Goal: Task Accomplishment & Management: Manage account settings

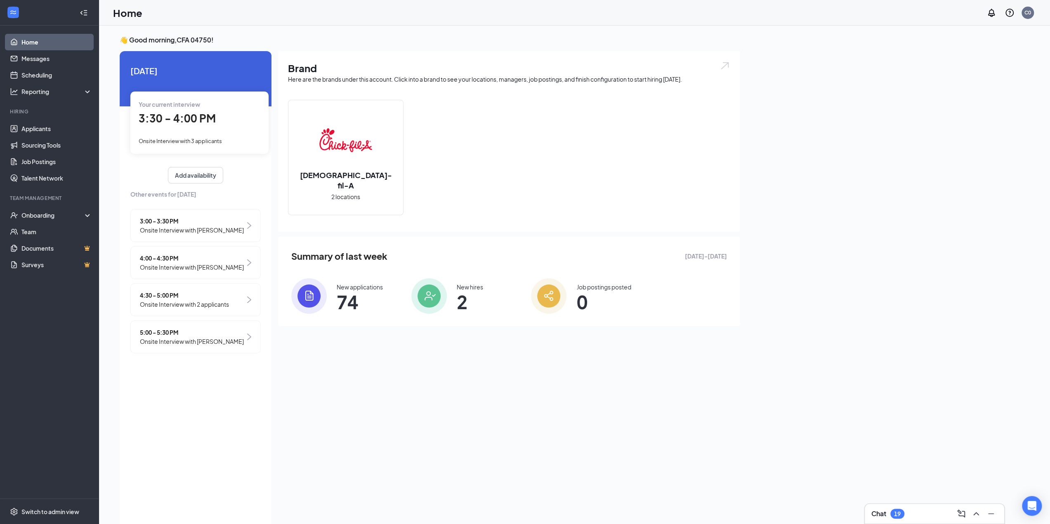
click at [224, 125] on div "3:30 - 4:00 PM" at bounding box center [200, 118] width 122 height 17
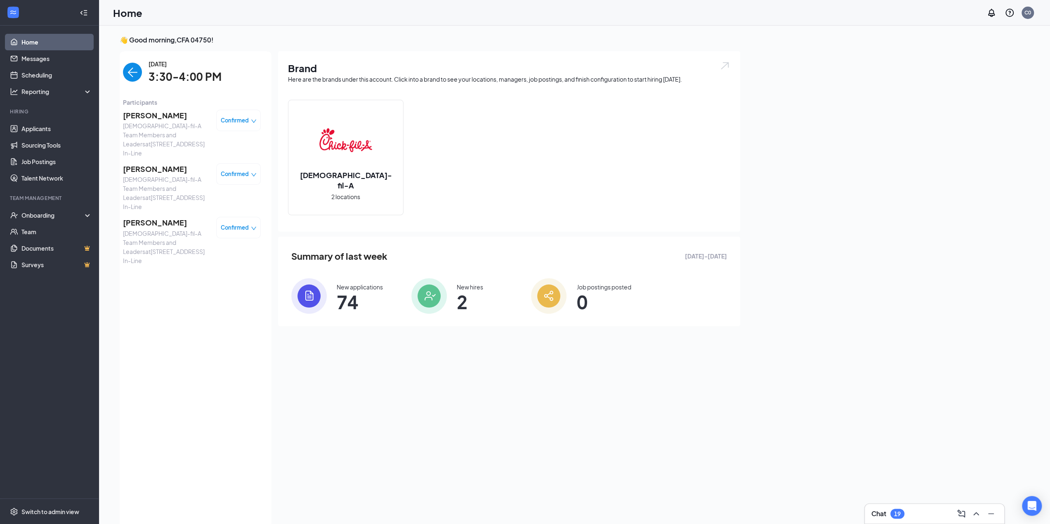
scroll to position [3, 0]
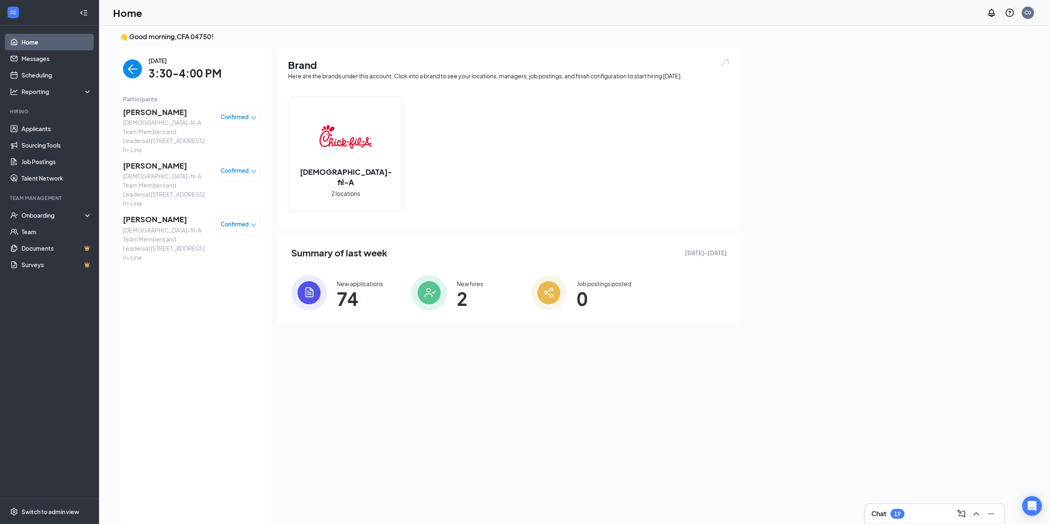
click at [129, 71] on img "back-button" at bounding box center [132, 68] width 19 height 19
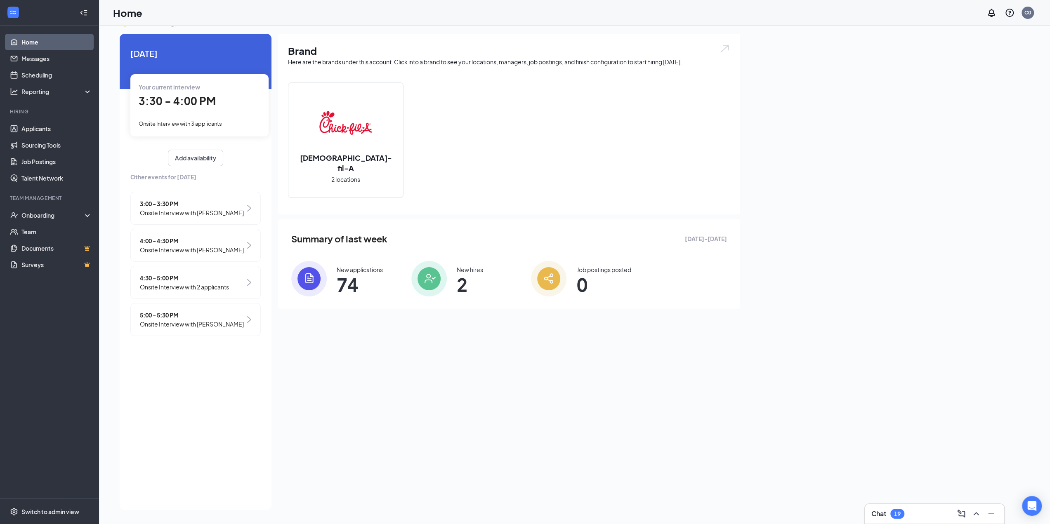
scroll to position [0, 0]
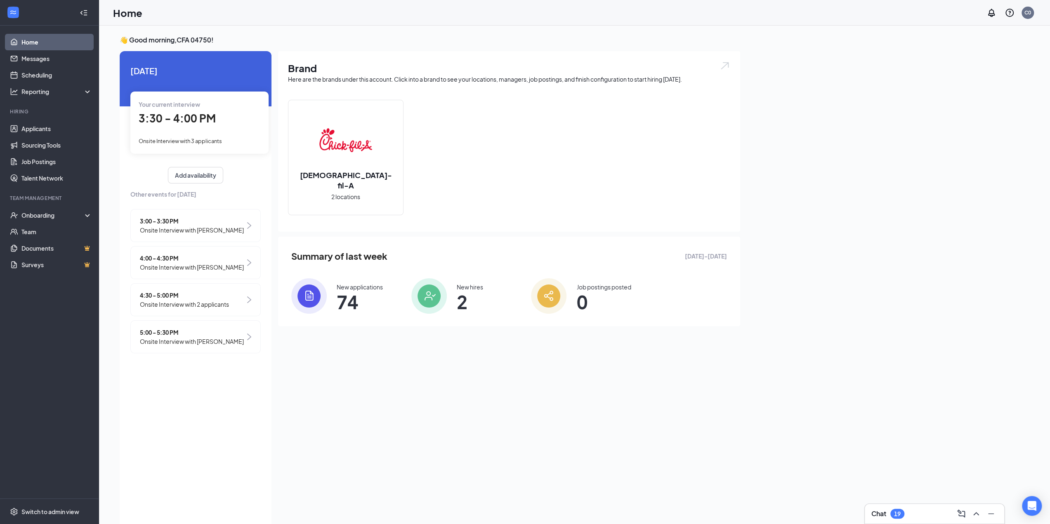
click at [237, 222] on div "3:00 - 3:30 PM Onsite Interview with [PERSON_NAME]" at bounding box center [195, 225] width 130 height 33
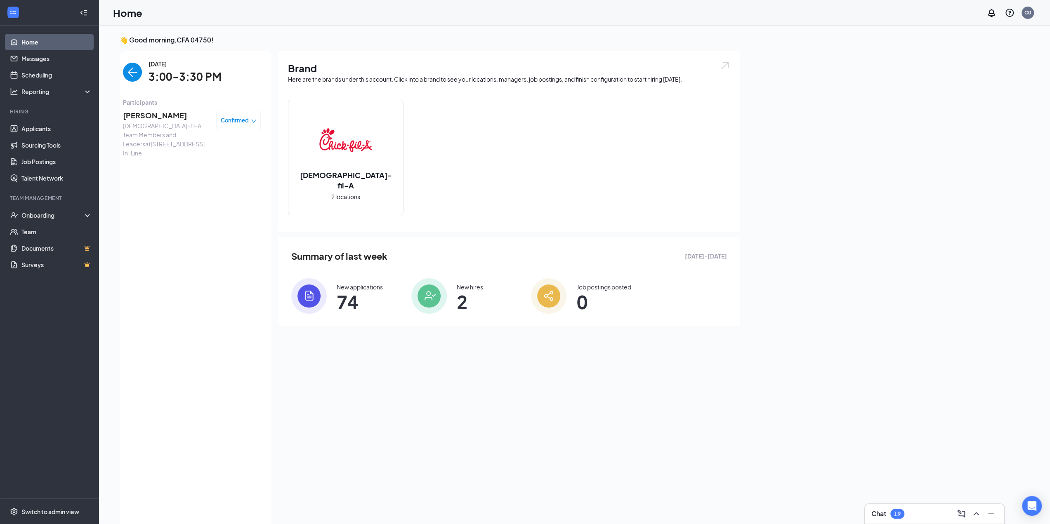
scroll to position [3, 0]
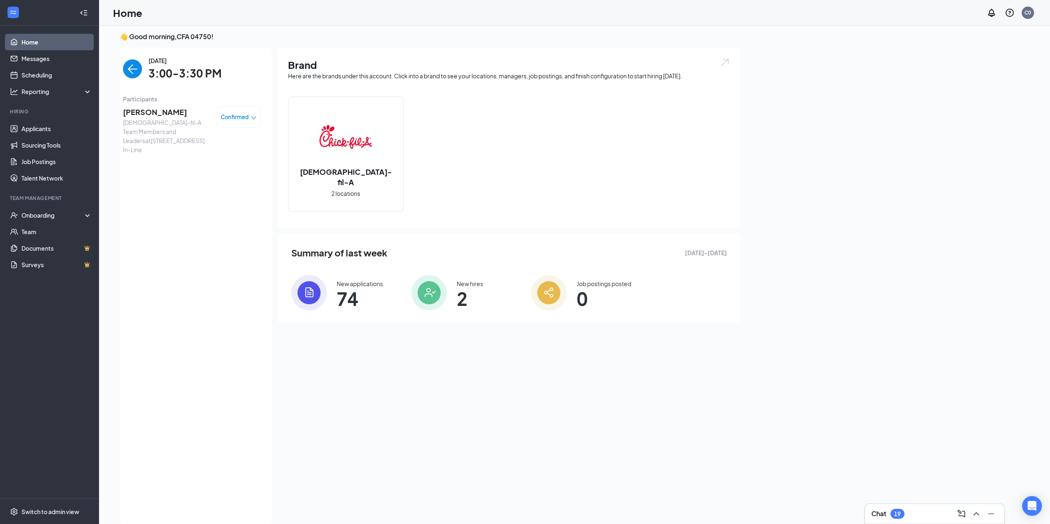
click at [138, 69] on img "back-button" at bounding box center [132, 68] width 19 height 19
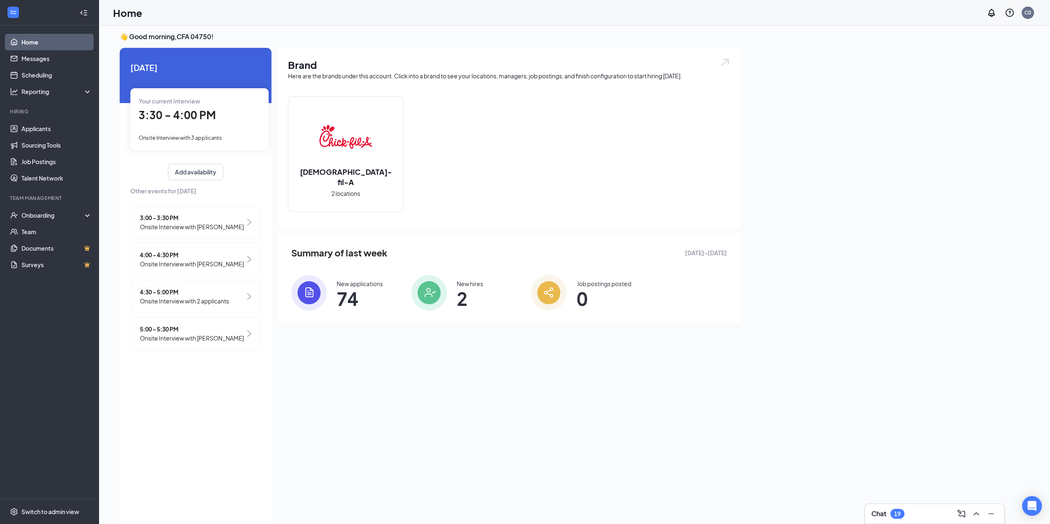
scroll to position [0, 0]
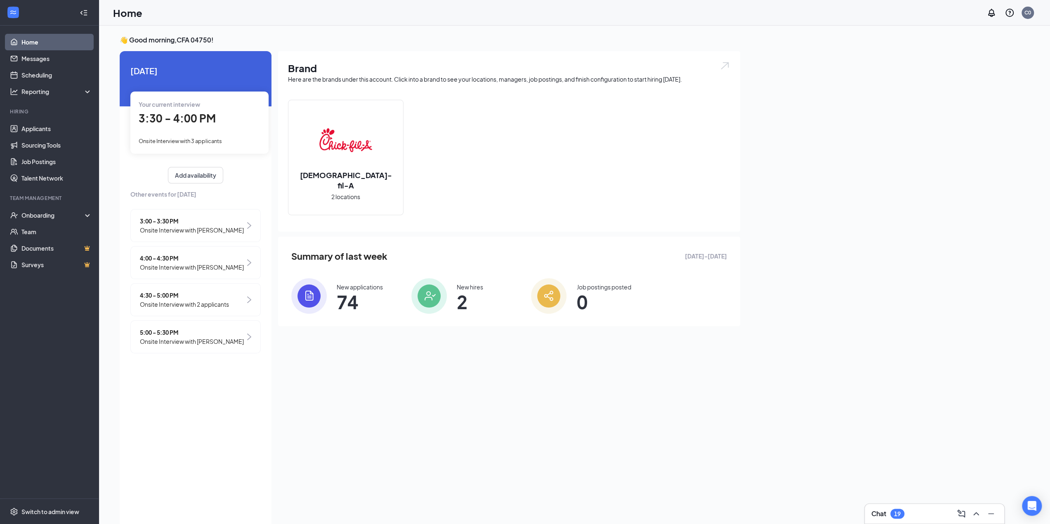
click at [173, 135] on div "Your current interview 3:30 - 4:00 PM Onsite Interview with 3 applicants" at bounding box center [199, 123] width 138 height 62
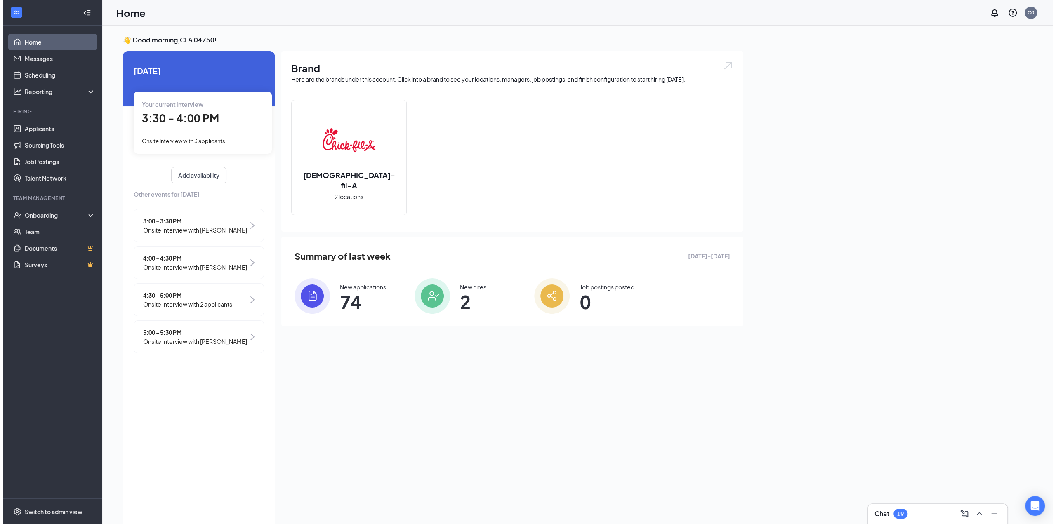
scroll to position [3, 0]
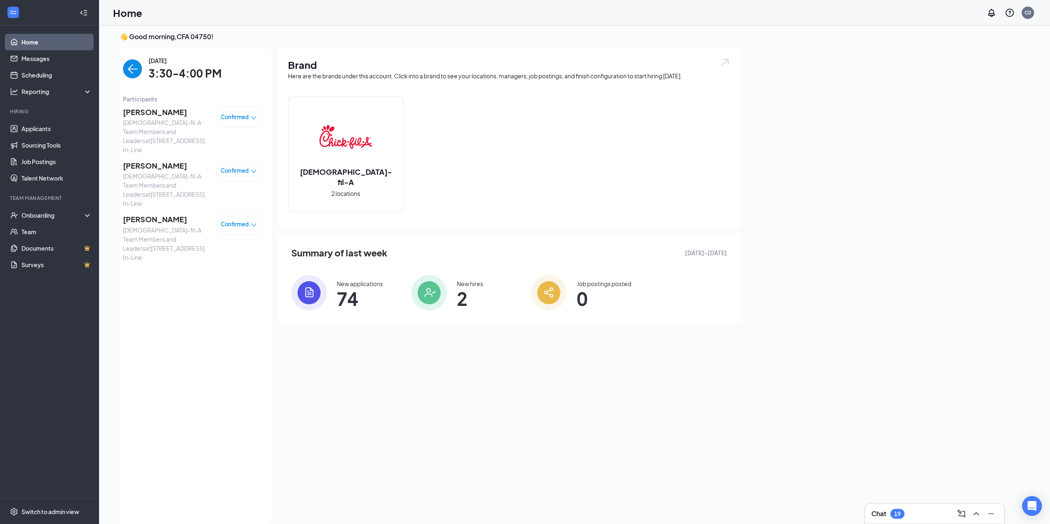
click at [176, 160] on span "[PERSON_NAME]" at bounding box center [166, 166] width 87 height 12
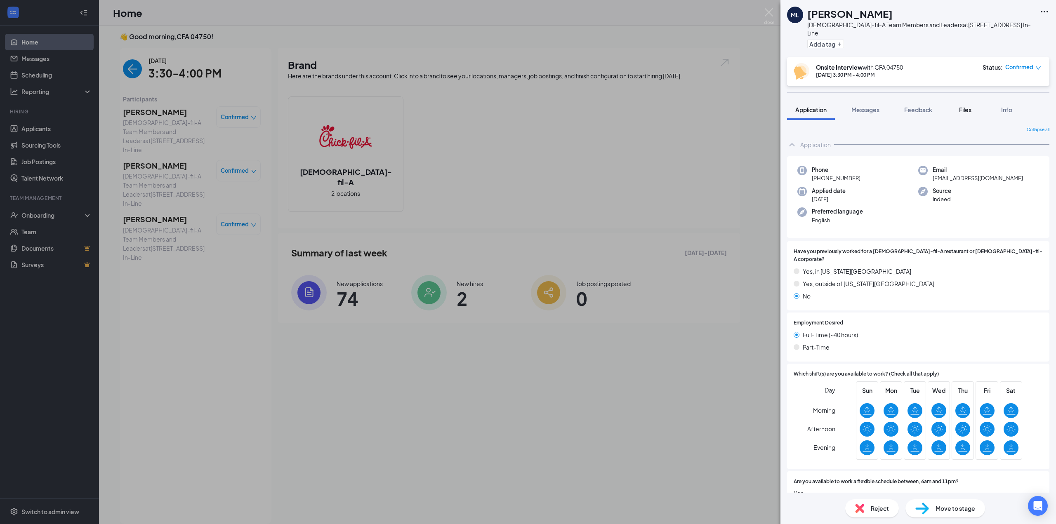
click at [961, 106] on span "Files" at bounding box center [965, 109] width 12 height 7
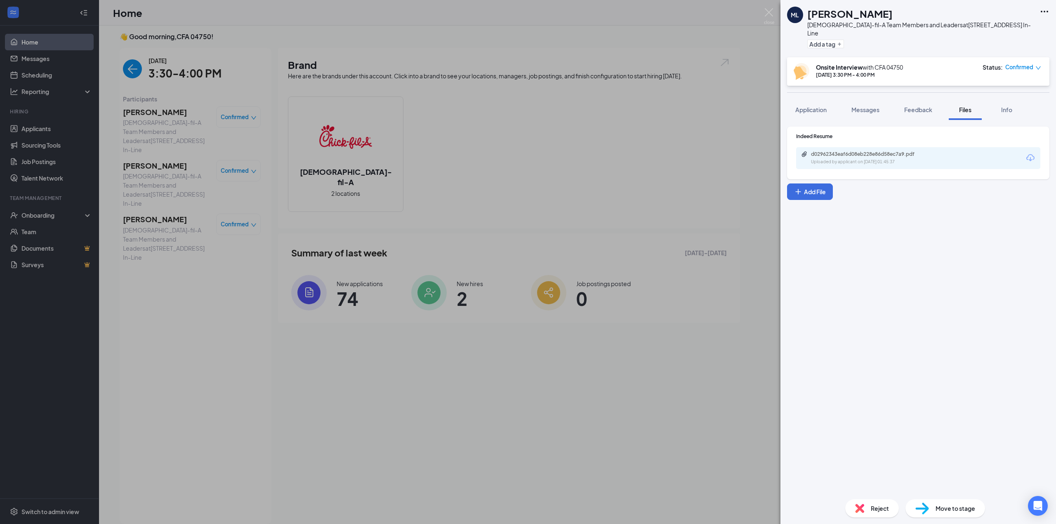
click at [994, 155] on div "d02962343eaf6d08eb228e86d58ec7a9.pdf Uploaded by applicant on [DATE] 01:45:37" at bounding box center [918, 158] width 244 height 22
click at [906, 151] on div "d02962343eaf6d08eb228e86d58ec7a9.pdf" at bounding box center [868, 154] width 115 height 7
click at [236, 254] on div "ML [PERSON_NAME] [DEMOGRAPHIC_DATA]-fil-A Team Members and Leaders at [STREET_A…" at bounding box center [528, 262] width 1056 height 524
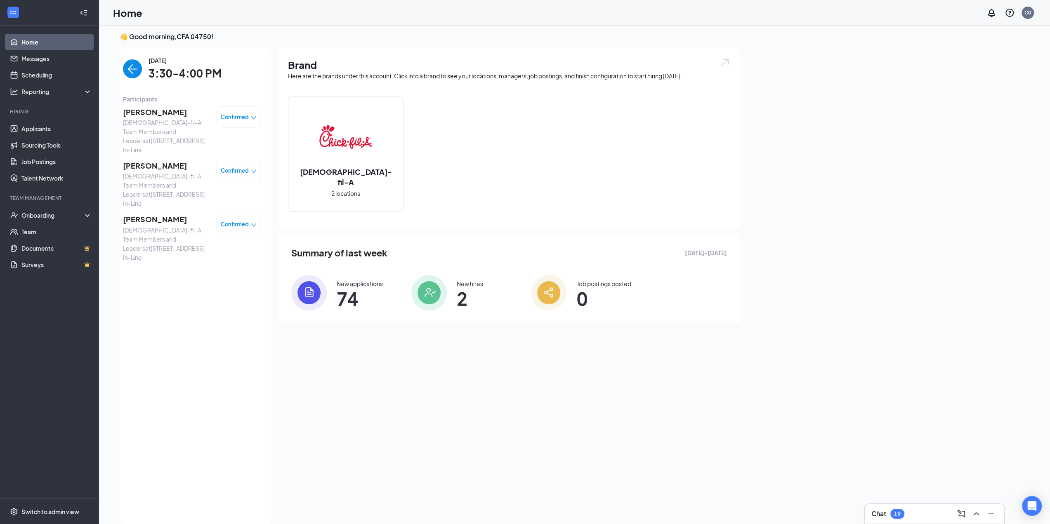
click at [137, 68] on img "back-button" at bounding box center [132, 68] width 19 height 19
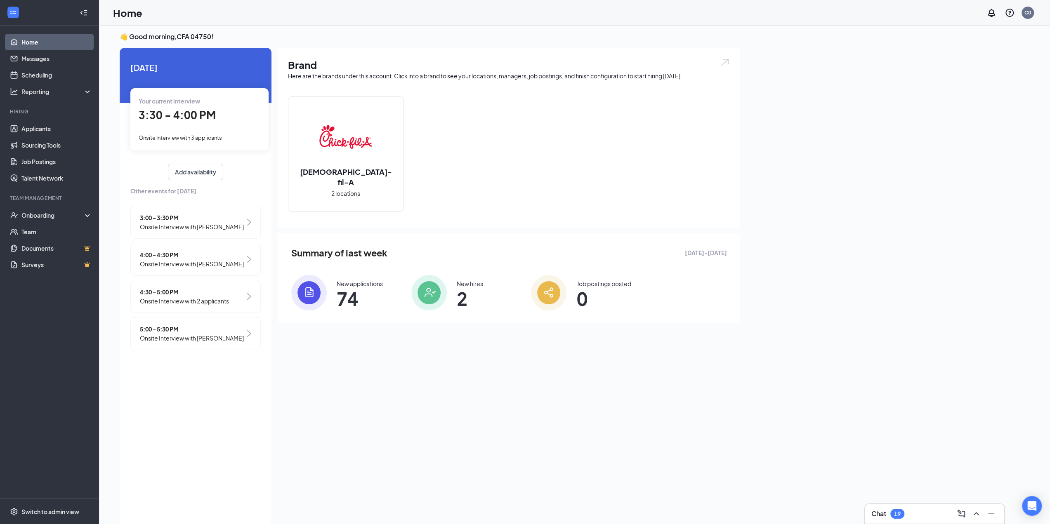
click at [189, 260] on span "Onsite Interview with [PERSON_NAME]" at bounding box center [192, 263] width 104 height 9
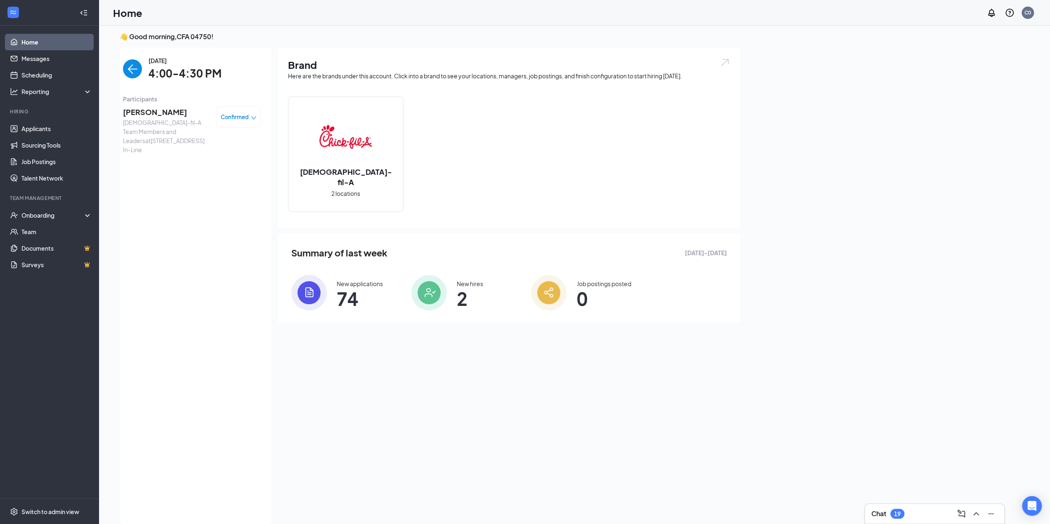
click at [175, 127] on span "[DEMOGRAPHIC_DATA]-fil-A Team Members and Leaders at [STREET_ADDRESS] In-Line" at bounding box center [166, 136] width 87 height 36
click at [155, 116] on span "[PERSON_NAME]" at bounding box center [166, 112] width 87 height 12
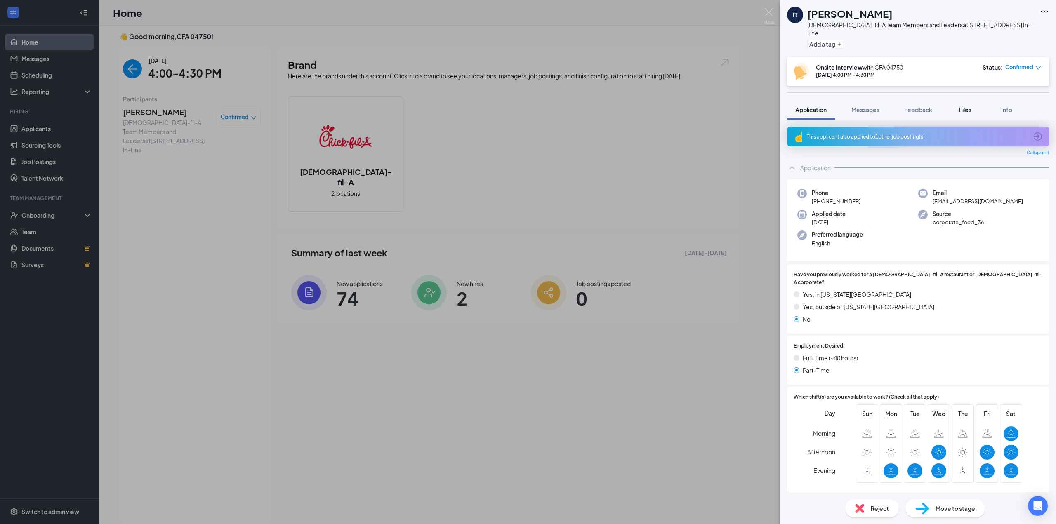
click at [968, 107] on button "Files" at bounding box center [965, 109] width 33 height 21
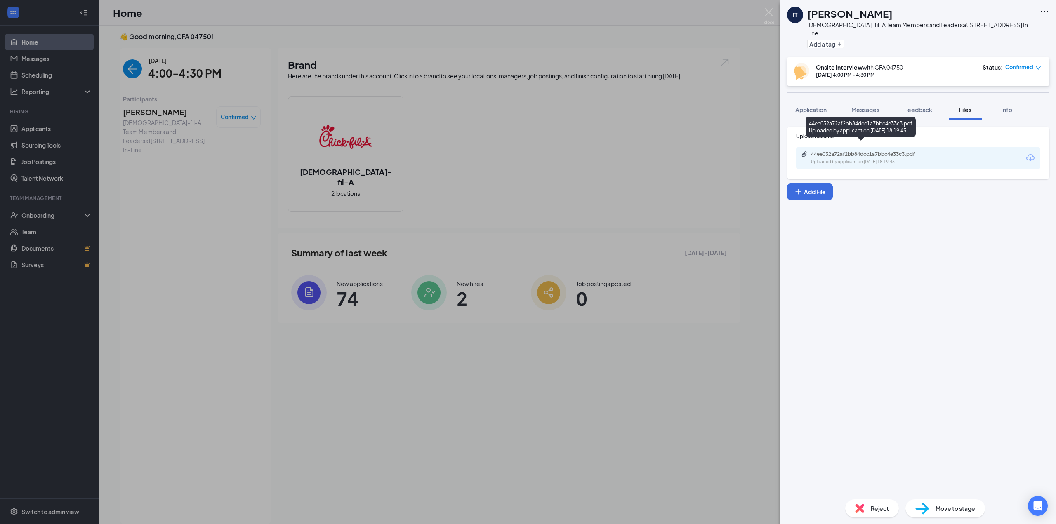
click at [906, 151] on div "44ee032a72af2bb84dcc1a7bbc4e33c3.pdf" at bounding box center [868, 154] width 115 height 7
